Goal: Task Accomplishment & Management: Manage account settings

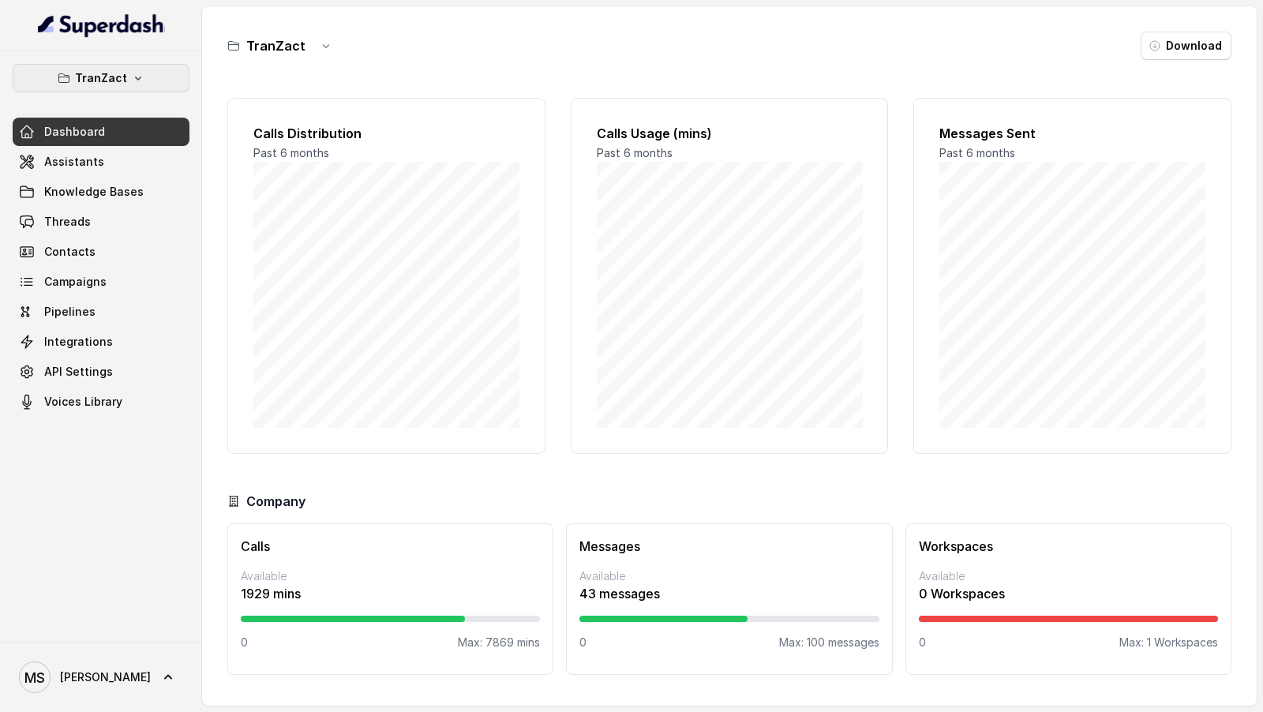
click at [124, 69] on p "TranZact" at bounding box center [101, 78] width 52 height 19
click at [352, 275] on div "TranZact Dashboard Assistants Knowledge Bases Threads Contacts Campaigns Pipeli…" at bounding box center [631, 356] width 1263 height 712
click at [128, 69] on button "TranZact" at bounding box center [101, 78] width 177 height 28
click at [353, 266] on div "TranZact Dashboard Assistants Knowledge Bases Threads Contacts Campaigns Pipeli…" at bounding box center [631, 356] width 1263 height 712
click at [101, 160] on link "Assistants" at bounding box center [101, 162] width 177 height 28
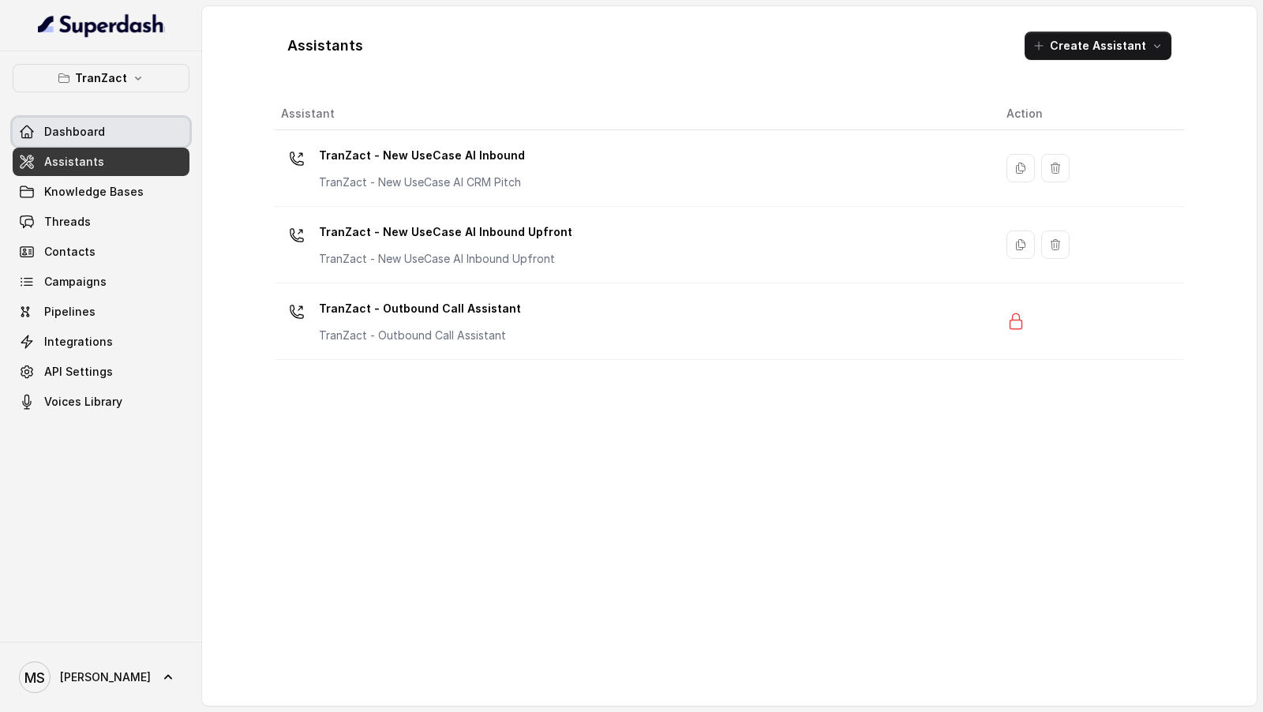
click at [141, 135] on link "Dashboard" at bounding box center [101, 132] width 177 height 28
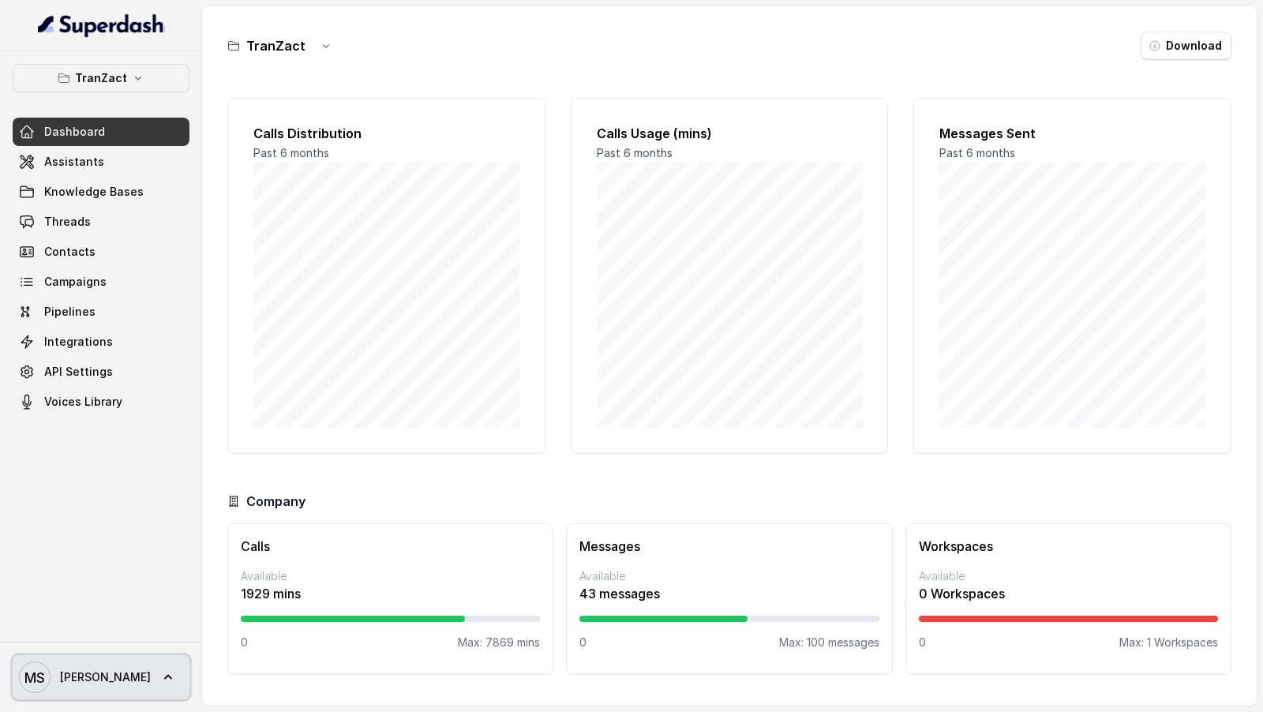
click at [82, 690] on span "MS Mudit" at bounding box center [85, 678] width 132 height 32
click at [314, 410] on div "TranZact Dashboard Assistants Knowledge Bases Threads Contacts Campaigns Pipeli…" at bounding box center [631, 356] width 1263 height 712
click at [117, 661] on link "MS Mudit" at bounding box center [101, 677] width 177 height 44
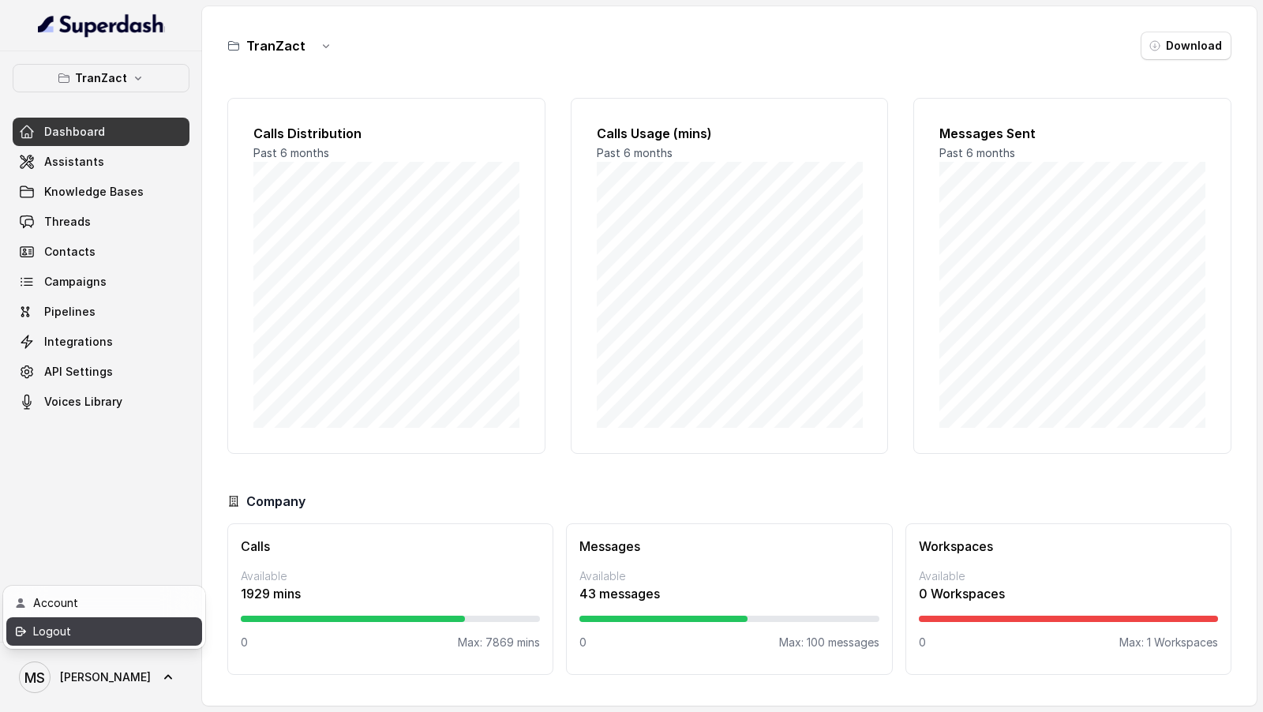
click at [145, 640] on div "Logout" at bounding box center [100, 631] width 134 height 19
